Goal: Information Seeking & Learning: Compare options

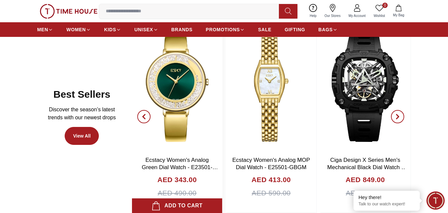
scroll to position [345, 0]
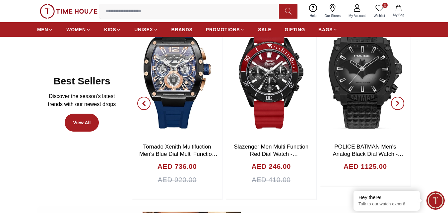
click at [398, 104] on icon "button" at bounding box center [397, 103] width 5 height 5
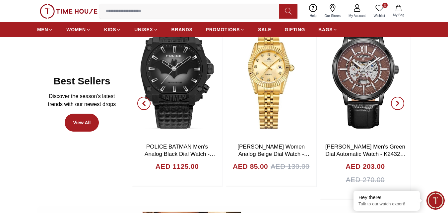
click at [398, 104] on icon "button" at bounding box center [397, 103] width 5 height 5
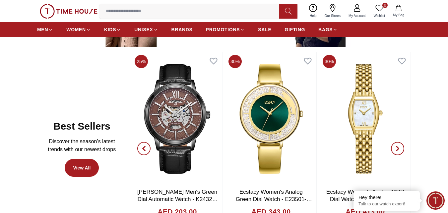
scroll to position [275, 0]
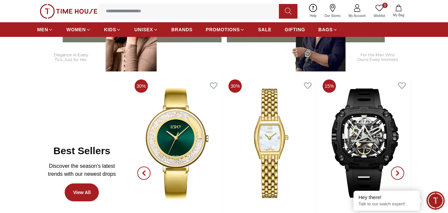
click at [398, 172] on icon "button" at bounding box center [398, 173] width 2 height 4
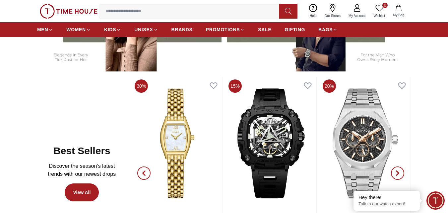
click at [398, 172] on icon "button" at bounding box center [398, 173] width 2 height 4
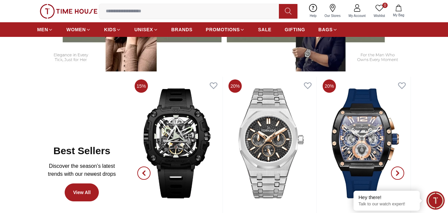
click at [398, 172] on icon "button" at bounding box center [398, 173] width 2 height 4
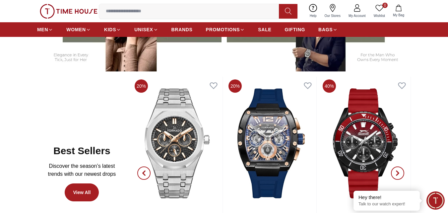
click at [398, 172] on icon "button" at bounding box center [398, 173] width 2 height 4
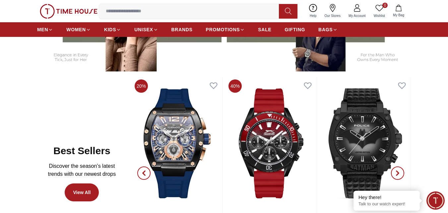
click at [398, 172] on icon "button" at bounding box center [398, 173] width 2 height 4
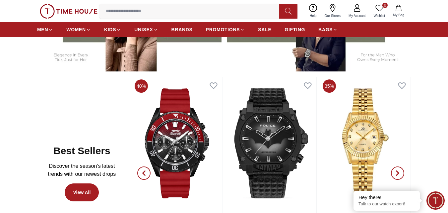
click at [398, 172] on icon "button" at bounding box center [398, 173] width 2 height 4
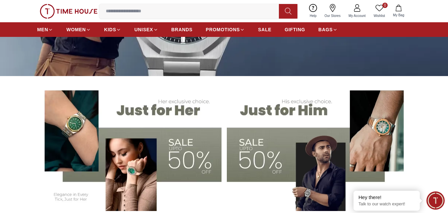
scroll to position [169, 0]
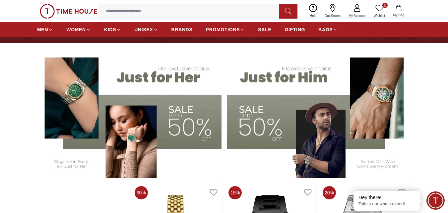
click at [182, 78] on img at bounding box center [129, 114] width 184 height 128
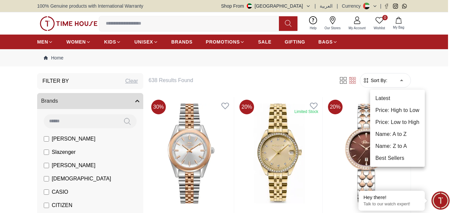
click at [384, 120] on li "Price: Low to High" at bounding box center [397, 122] width 55 height 12
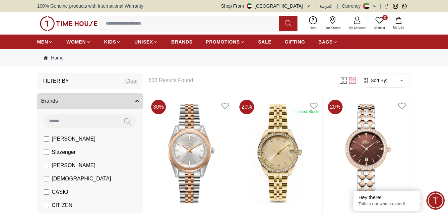
type input "*"
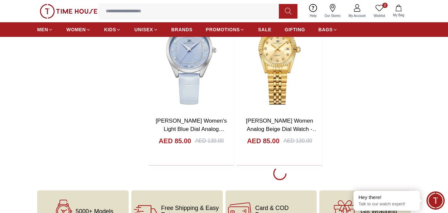
scroll to position [1132, 0]
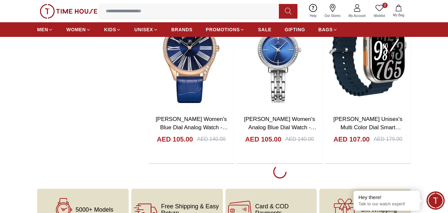
scroll to position [3373, 0]
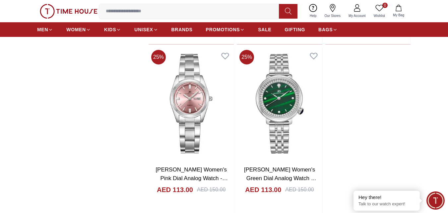
scroll to position [4468, 0]
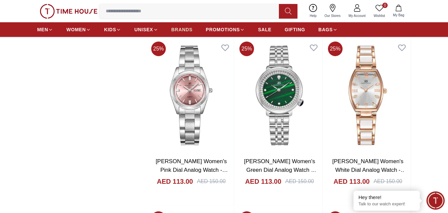
click at [182, 31] on span "BRANDS" at bounding box center [182, 29] width 21 height 7
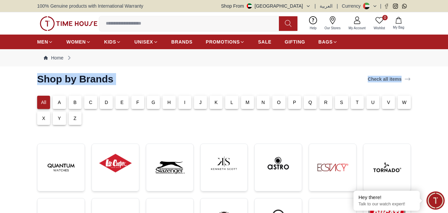
drag, startPoint x: 450, startPoint y: 69, endPoint x: 451, endPoint y: 73, distance: 4.4
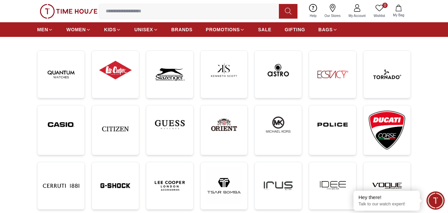
scroll to position [88, 0]
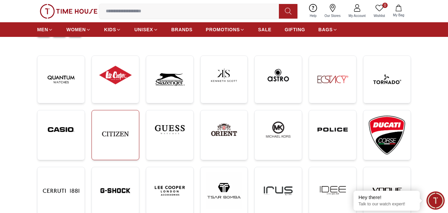
click at [119, 144] on img at bounding box center [115, 133] width 36 height 36
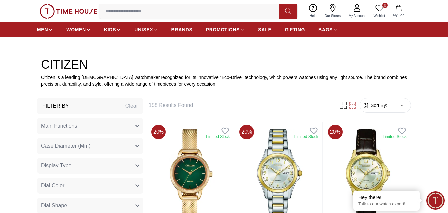
scroll to position [195, 0]
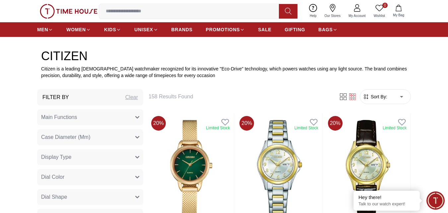
click at [385, 94] on span "Sort By:" at bounding box center [379, 96] width 18 height 7
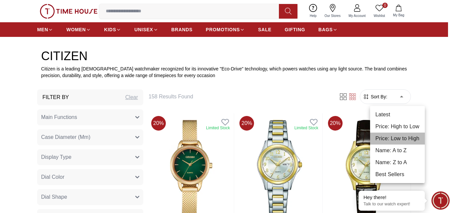
click at [400, 134] on li "Price: Low to High" at bounding box center [397, 138] width 55 height 12
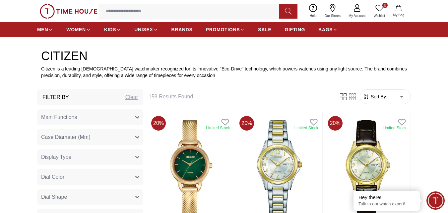
type input "*"
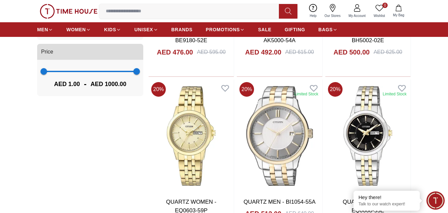
scroll to position [581, 0]
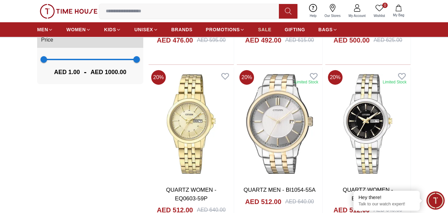
click at [266, 31] on span "SALE" at bounding box center [264, 29] width 13 height 7
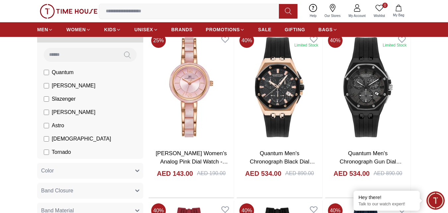
scroll to position [168, 0]
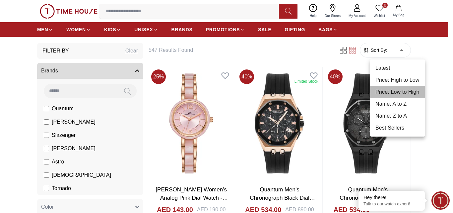
click at [402, 90] on li "Price: Low to High" at bounding box center [397, 92] width 55 height 12
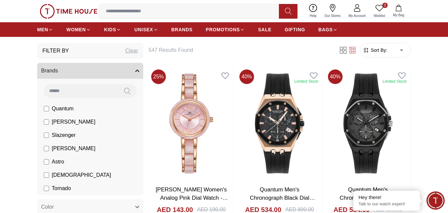
type input "*"
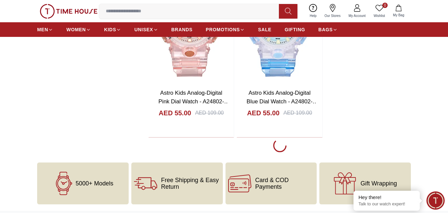
scroll to position [1296, 0]
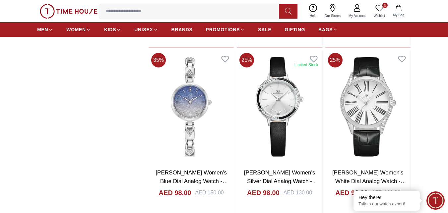
scroll to position [3420, 0]
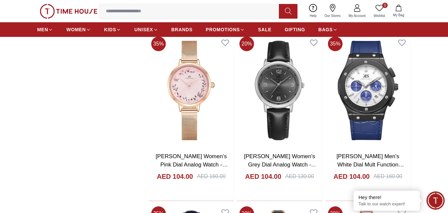
scroll to position [3941, 0]
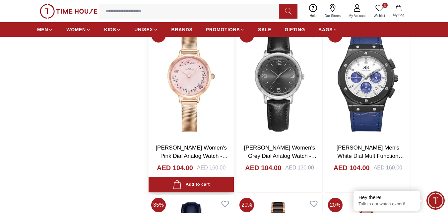
click at [195, 114] on img at bounding box center [191, 81] width 85 height 113
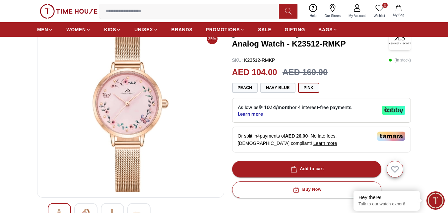
scroll to position [58, 0]
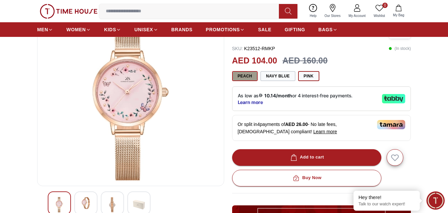
click at [244, 78] on button "Peach" at bounding box center [245, 76] width 26 height 10
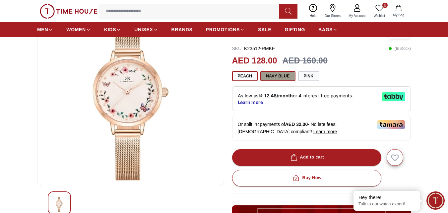
click at [279, 74] on button "Navy Blue" at bounding box center [277, 76] width 35 height 10
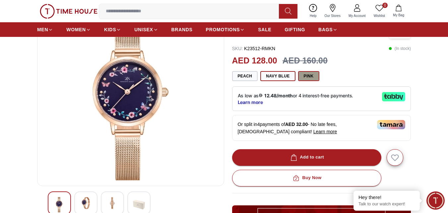
click at [307, 79] on button "Pink" at bounding box center [308, 76] width 21 height 10
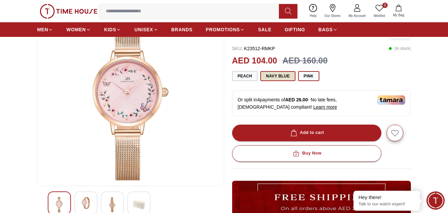
click at [283, 73] on button "Navy Blue" at bounding box center [277, 76] width 35 height 10
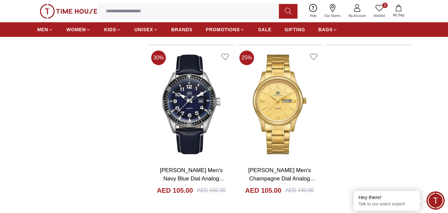
scroll to position [4590, 0]
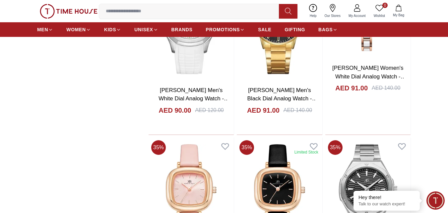
scroll to position [2640, 0]
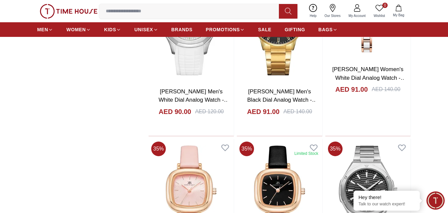
click at [164, 15] on input at bounding box center [191, 11] width 185 height 13
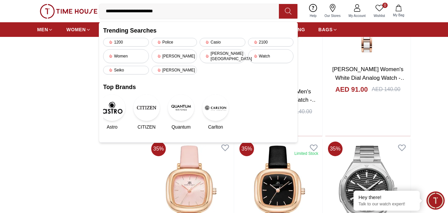
type input "**********"
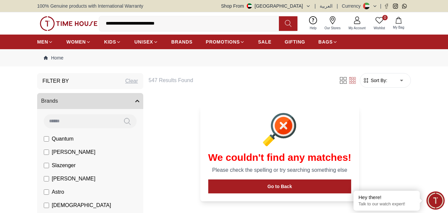
click at [404, 165] on section "We couldn't find any matches! Please check the spelling or try searching someth…" at bounding box center [279, 153] width 249 height 112
click at [286, 123] on icon at bounding box center [283, 125] width 7 height 7
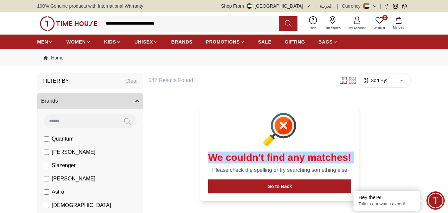
click at [286, 123] on icon at bounding box center [283, 125] width 7 height 7
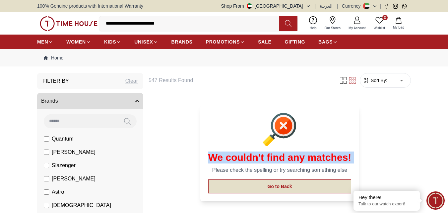
click at [321, 189] on button "Go to Back" at bounding box center [279, 186] width 143 height 14
type input "*"
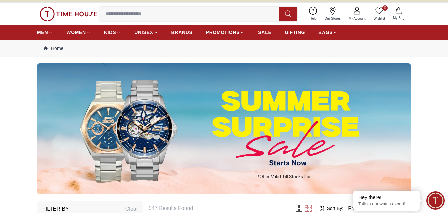
scroll to position [14, 0]
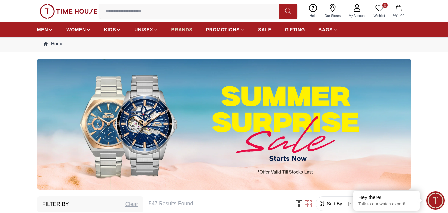
click at [181, 30] on span "BRANDS" at bounding box center [182, 29] width 21 height 7
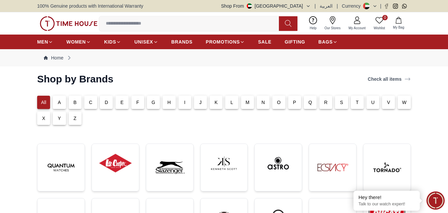
click at [40, 102] on div "All" at bounding box center [43, 102] width 13 height 13
click at [183, 39] on span "BRANDS" at bounding box center [182, 41] width 21 height 7
click at [264, 40] on span "SALE" at bounding box center [264, 41] width 13 height 7
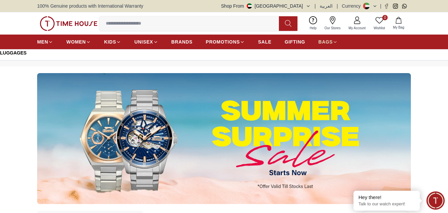
click at [334, 42] on icon at bounding box center [335, 41] width 5 height 5
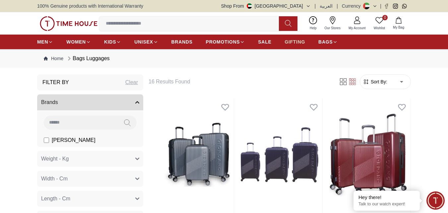
click at [294, 39] on span "GIFTING" at bounding box center [295, 41] width 21 height 7
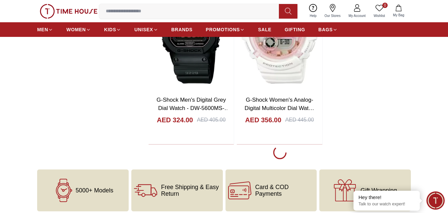
scroll to position [1327, 0]
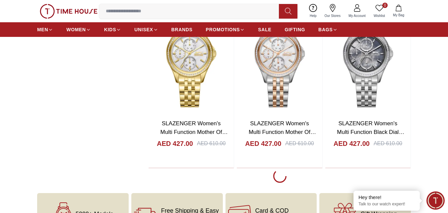
scroll to position [3503, 0]
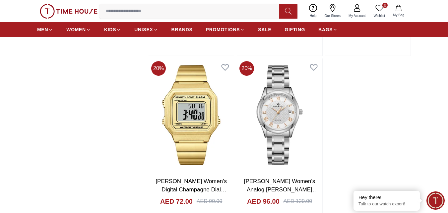
scroll to position [4671, 0]
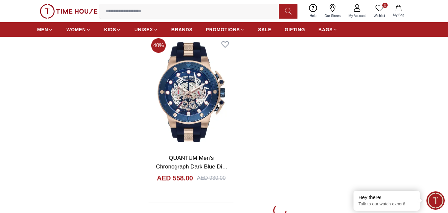
scroll to position [5852, 0]
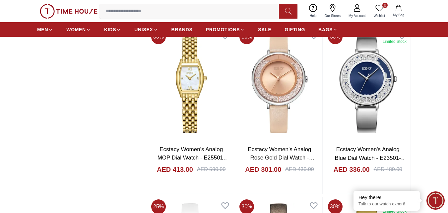
scroll to position [6370, 0]
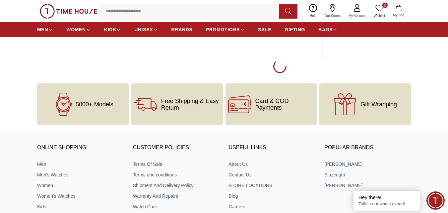
scroll to position [8201, 0]
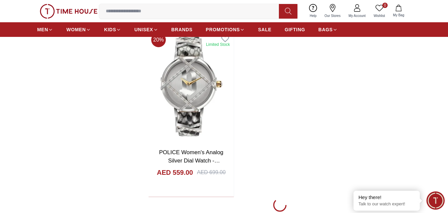
scroll to position [9263, 0]
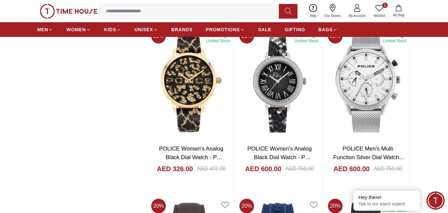
scroll to position [9422, 0]
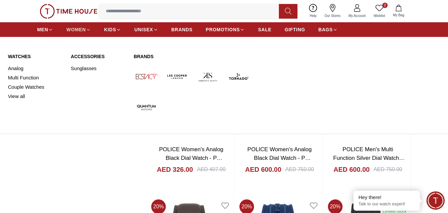
click at [83, 30] on span "WOMEN" at bounding box center [76, 29] width 20 height 7
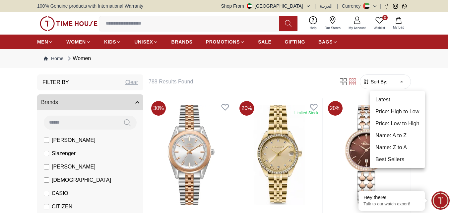
click at [401, 126] on li "Price: Low to High" at bounding box center [397, 123] width 55 height 12
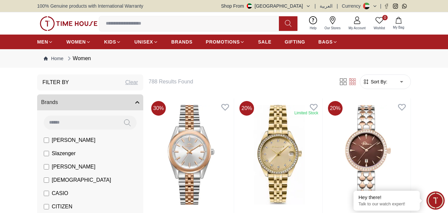
type input "*"
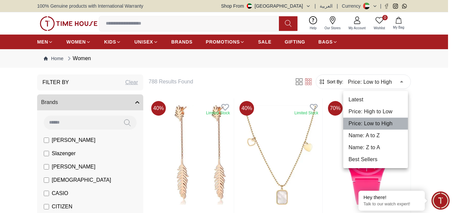
click at [401, 126] on li "Price: Low to High" at bounding box center [375, 123] width 65 height 12
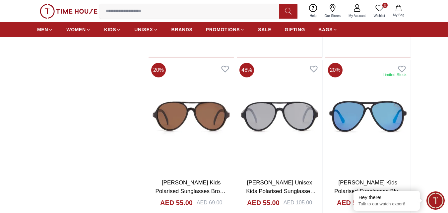
scroll to position [690, 0]
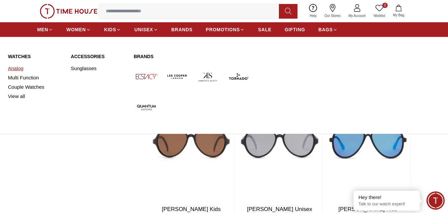
click at [20, 69] on link "Analog" at bounding box center [35, 68] width 55 height 9
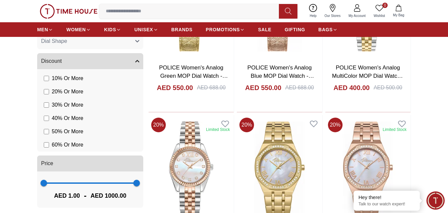
scroll to position [491, 0]
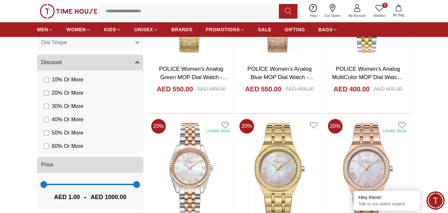
click at [72, 185] on span "1 1000" at bounding box center [90, 184] width 93 height 10
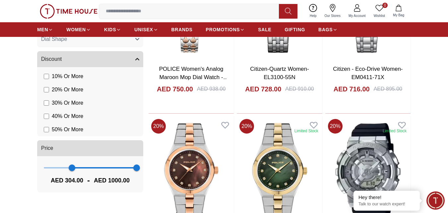
scroll to position [488, 0]
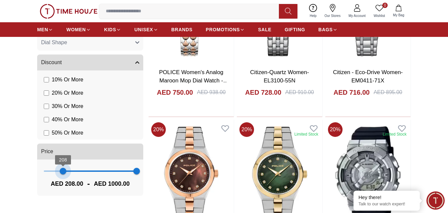
click at [63, 171] on span "208 1000" at bounding box center [90, 171] width 93 height 10
click at [90, 169] on span "208 1000" at bounding box center [90, 171] width 93 height 10
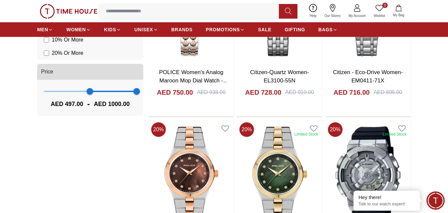
scroll to position [448, 0]
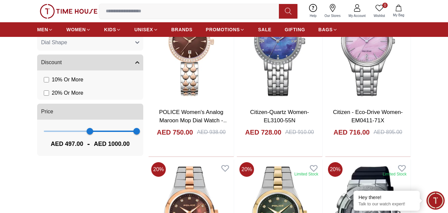
type input "***"
click at [60, 130] on span "497 1000" at bounding box center [90, 131] width 93 height 10
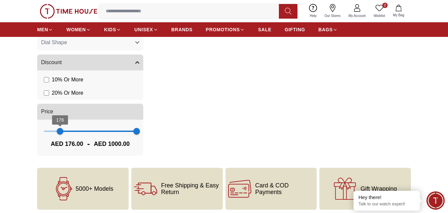
scroll to position [488, 0]
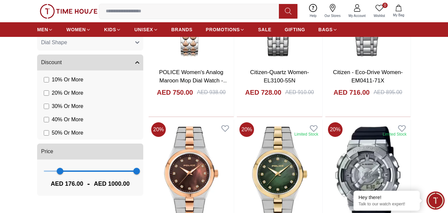
click at [127, 170] on span "176 1000" at bounding box center [90, 171] width 93 height 10
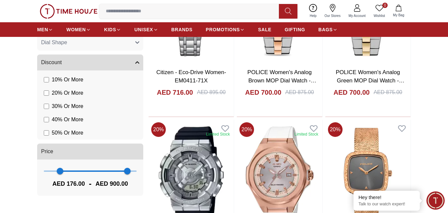
click at [114, 169] on span "176 900" at bounding box center [90, 171] width 93 height 10
click at [114, 169] on span "757" at bounding box center [114, 171] width 7 height 7
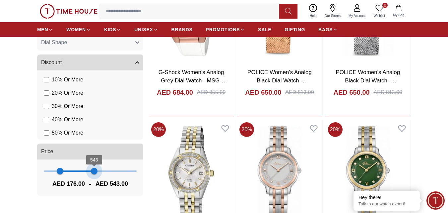
click at [94, 171] on span "176 543" at bounding box center [90, 171] width 93 height 10
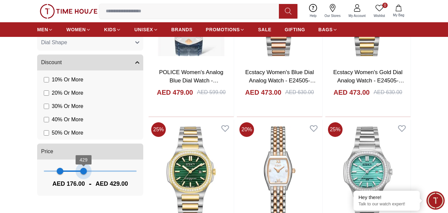
click at [84, 172] on span "176 429" at bounding box center [90, 171] width 93 height 10
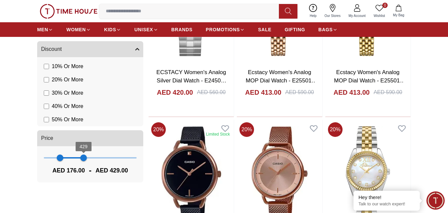
scroll to position [474, 0]
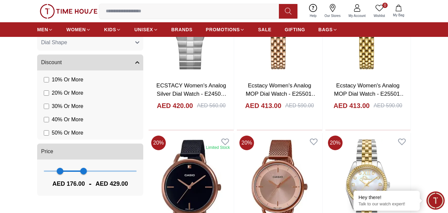
click at [74, 173] on span "176 429" at bounding box center [90, 171] width 93 height 10
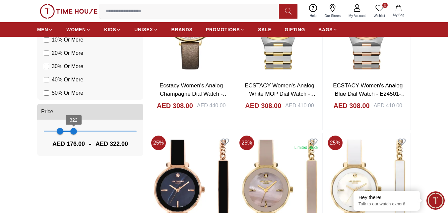
scroll to position [435, 0]
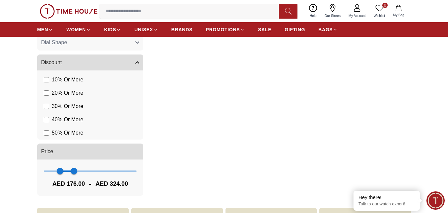
type input "***"
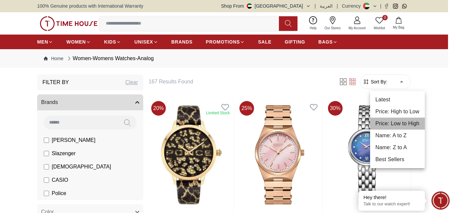
click at [402, 122] on li "Price: Low to High" at bounding box center [397, 123] width 55 height 12
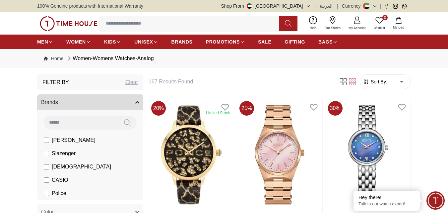
type input "*"
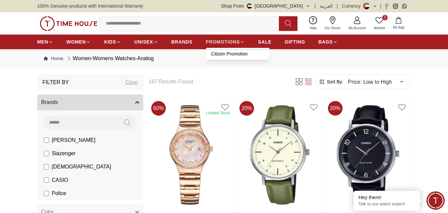
click at [241, 40] on icon at bounding box center [242, 41] width 5 height 5
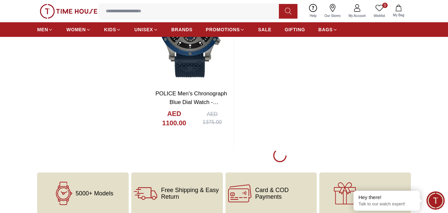
scroll to position [2377, 0]
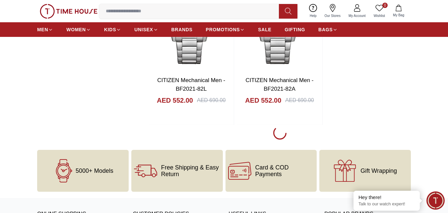
scroll to position [4670, 0]
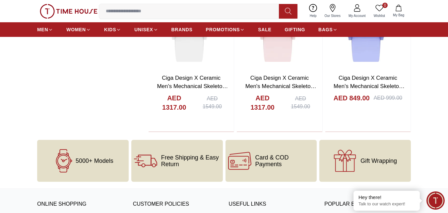
scroll to position [5844, 0]
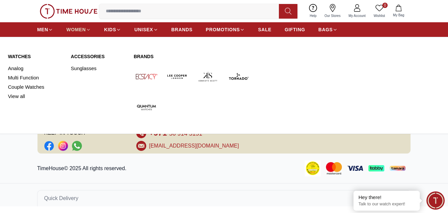
click at [77, 32] on span "WOMEN" at bounding box center [76, 29] width 20 height 7
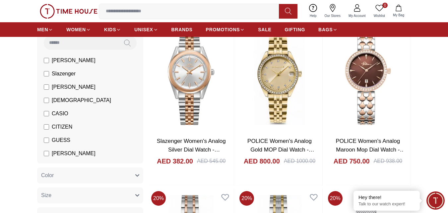
scroll to position [75, 0]
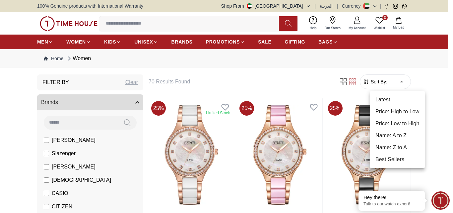
click at [407, 121] on li "Price: Low to High" at bounding box center [397, 123] width 55 height 12
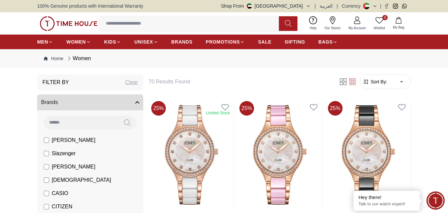
type input "*"
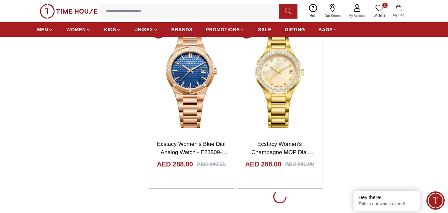
scroll to position [1097, 0]
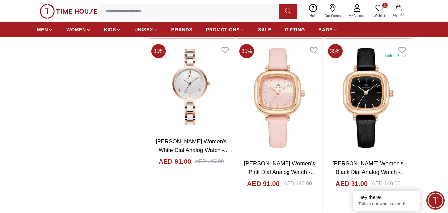
scroll to position [740, 0]
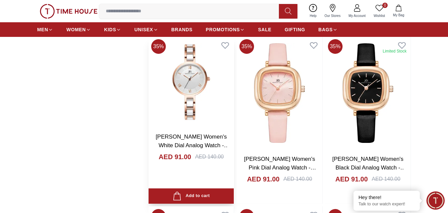
click at [191, 86] on img at bounding box center [191, 81] width 85 height 91
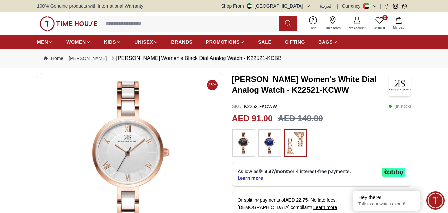
click at [236, 138] on img at bounding box center [244, 142] width 17 height 21
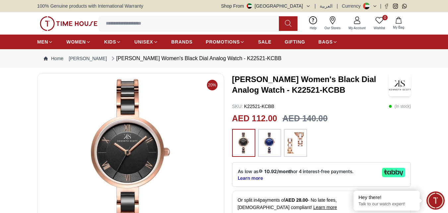
click at [292, 146] on img at bounding box center [295, 142] width 17 height 21
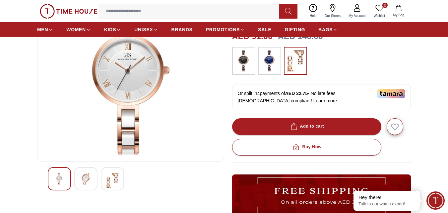
scroll to position [84, 0]
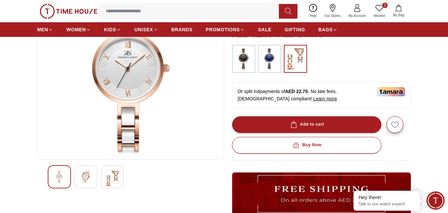
click at [112, 181] on img at bounding box center [112, 178] width 12 height 15
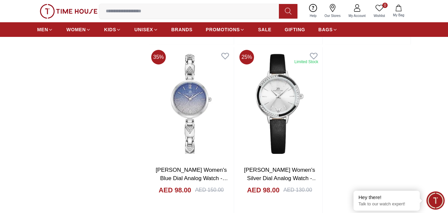
scroll to position [1061, 0]
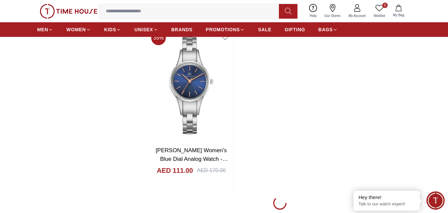
scroll to position [2279, 0]
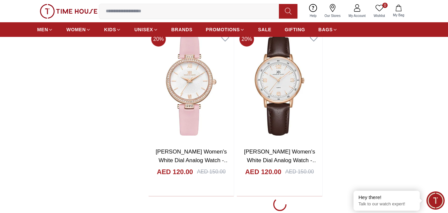
scroll to position [4487, 0]
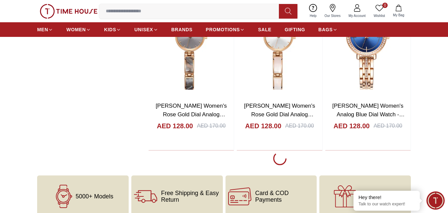
scroll to position [6743, 0]
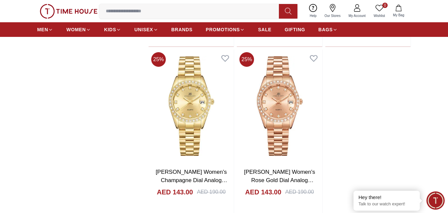
scroll to position [7898, 0]
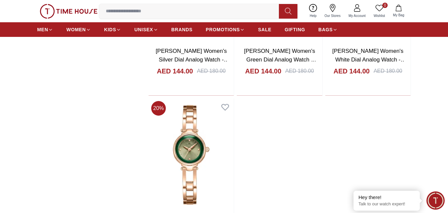
scroll to position [9052, 0]
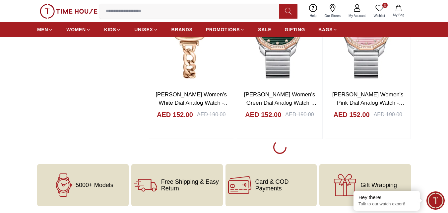
scroll to position [10140, 0]
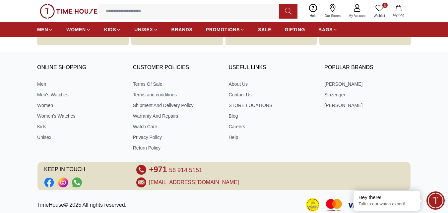
scroll to position [11524, 0]
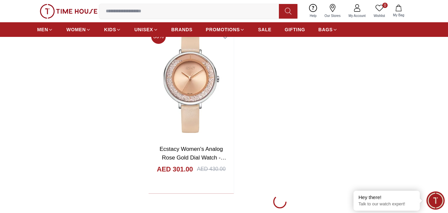
scroll to position [12459, 0]
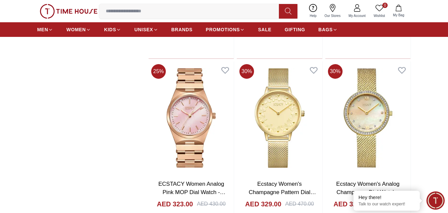
scroll to position [12950, 0]
